Goal: Task Accomplishment & Management: Use online tool/utility

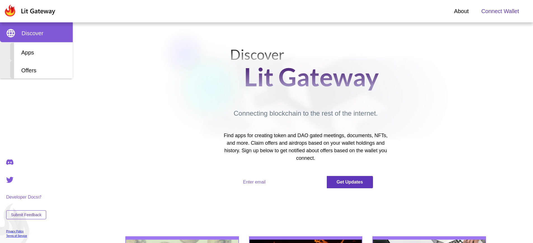
click at [500, 11] on span "Connect Wallet" at bounding box center [500, 11] width 38 height 8
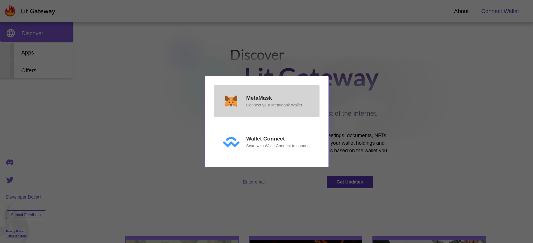
click at [259, 102] on p "MetaMask" at bounding box center [259, 98] width 26 height 8
click at [259, 98] on p "MetaMask" at bounding box center [259, 98] width 26 height 8
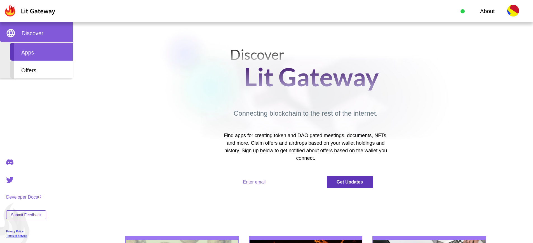
click at [41, 52] on div "Apps" at bounding box center [41, 52] width 63 height 18
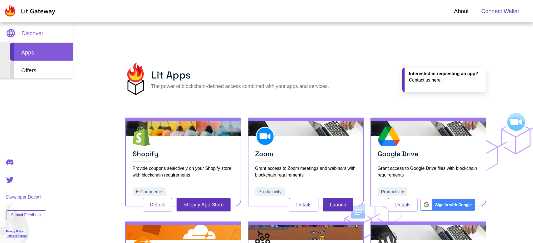
click at [500, 11] on span "Connect Wallet" at bounding box center [500, 11] width 38 height 8
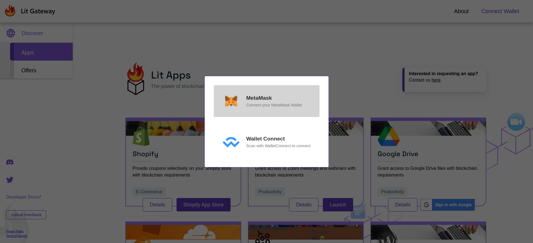
click at [259, 98] on p "MetaMask" at bounding box center [259, 98] width 26 height 8
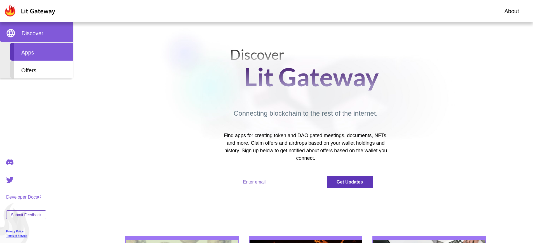
click at [41, 52] on div "Apps" at bounding box center [41, 52] width 63 height 18
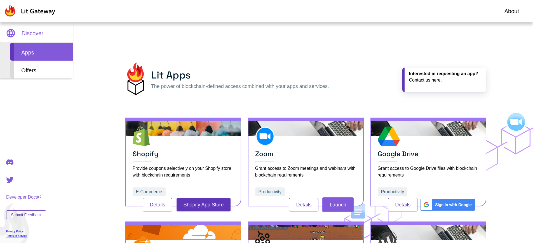
click at [338, 205] on button "Launch" at bounding box center [338, 204] width 30 height 13
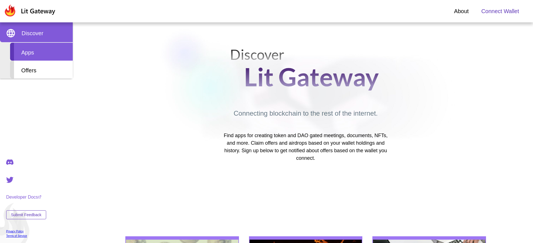
click at [41, 52] on div "Apps" at bounding box center [41, 52] width 63 height 18
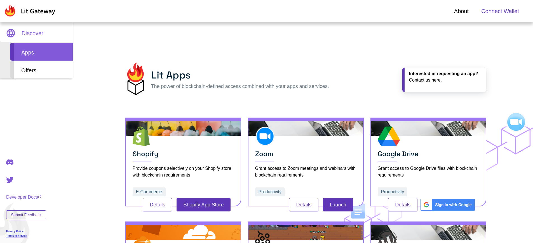
click at [500, 11] on span "Connect Wallet" at bounding box center [500, 11] width 38 height 8
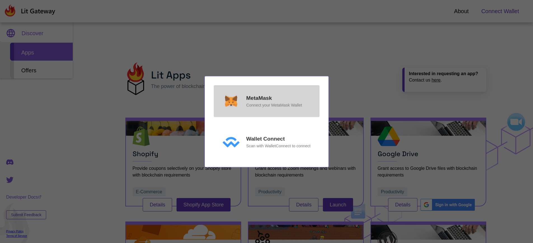
click at [259, 98] on p "MetaMask" at bounding box center [259, 98] width 26 height 8
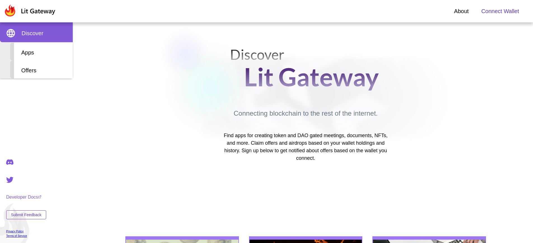
click at [500, 11] on span "Connect Wallet" at bounding box center [500, 11] width 38 height 8
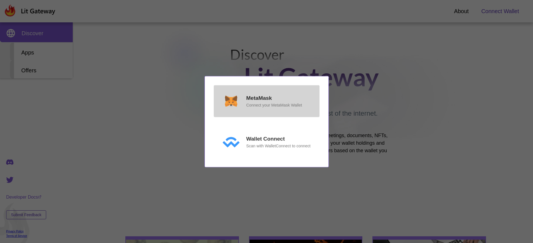
click at [259, 98] on p "MetaMask" at bounding box center [259, 98] width 26 height 8
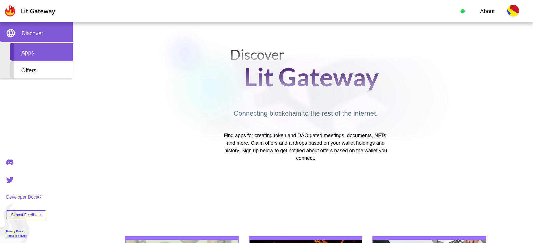
click at [41, 52] on div "Apps" at bounding box center [41, 52] width 63 height 18
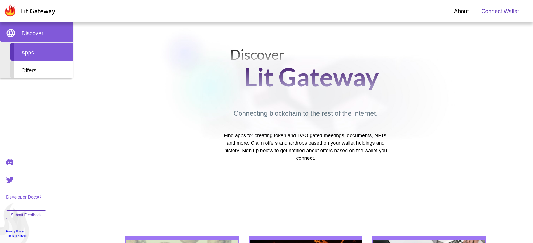
click at [41, 52] on div "Apps" at bounding box center [41, 52] width 63 height 18
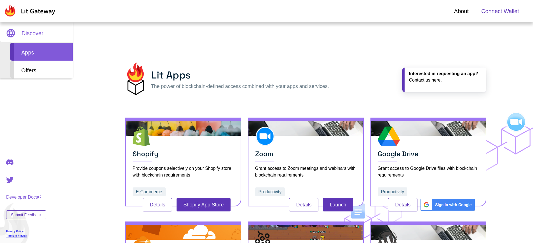
click at [500, 11] on span "Connect Wallet" at bounding box center [500, 11] width 38 height 8
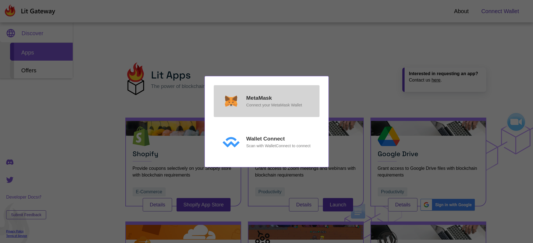
click at [259, 98] on p "MetaMask" at bounding box center [259, 98] width 26 height 8
